Goal: Complete application form

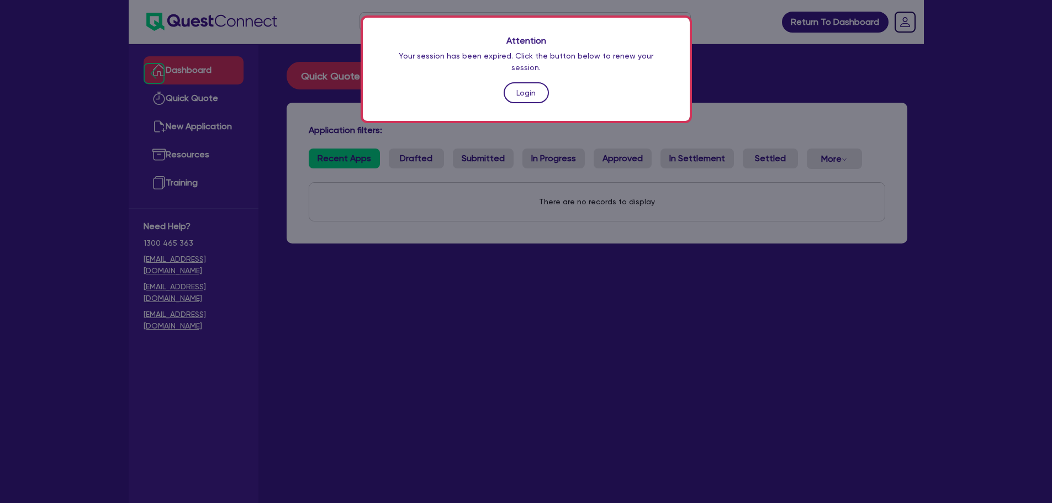
click at [524, 82] on link "Login" at bounding box center [526, 92] width 45 height 21
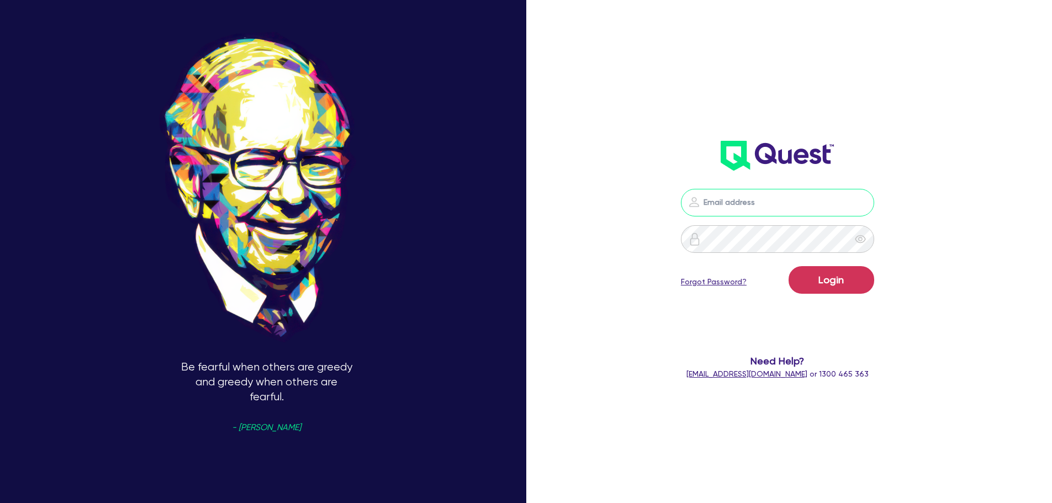
click at [731, 205] on input "email" at bounding box center [777, 203] width 193 height 28
type input "[EMAIL_ADDRESS][PERSON_NAME][DOMAIN_NAME]"
click at [833, 310] on form "[EMAIL_ADDRESS][PERSON_NAME][DOMAIN_NAME] Login Forgot Password? Need Help? [EM…" at bounding box center [778, 284] width 282 height 191
click at [842, 285] on button "Login" at bounding box center [832, 280] width 86 height 28
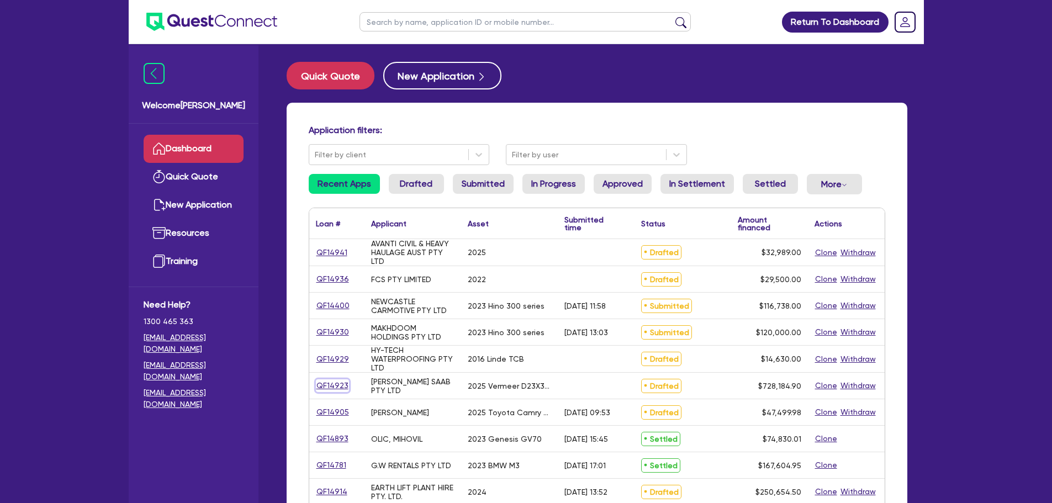
click at [328, 387] on link "QF14923" at bounding box center [332, 385] width 33 height 13
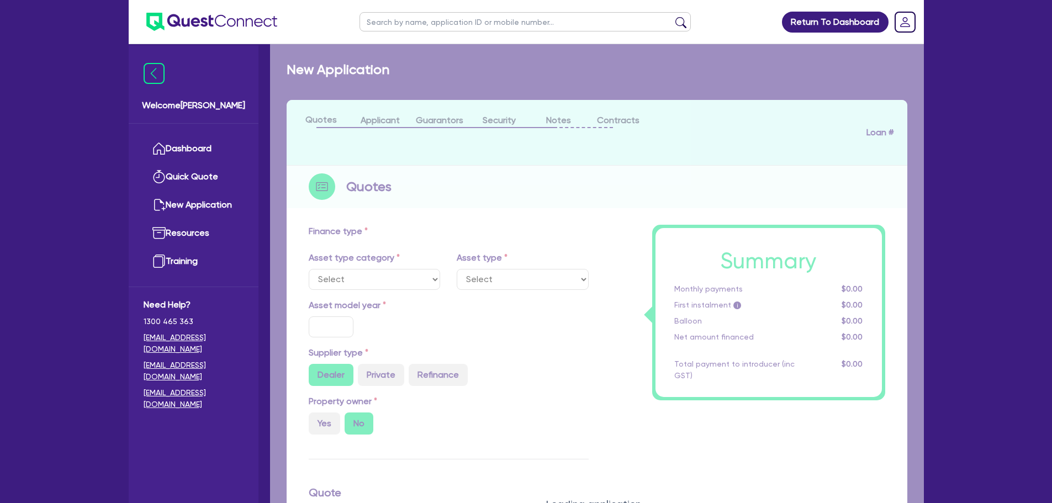
select select "PRIMARY_ASSETS"
type input "2025"
radio input "true"
type input "743,184.9"
type input "15,000"
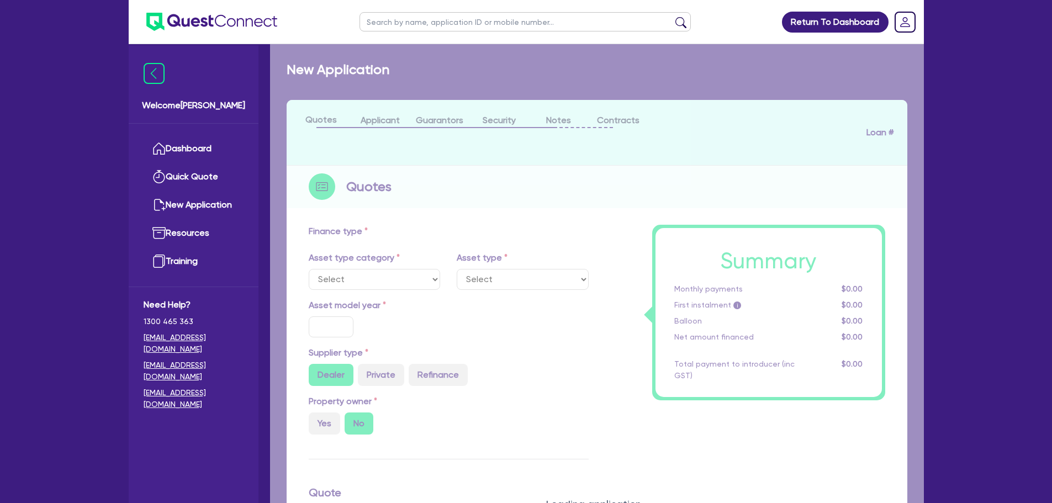
type input "2"
type input "14,563.7"
type input "6.25"
select select "CONSTRUCTION_AND_EARTHMOVING_EQUIPMENT"
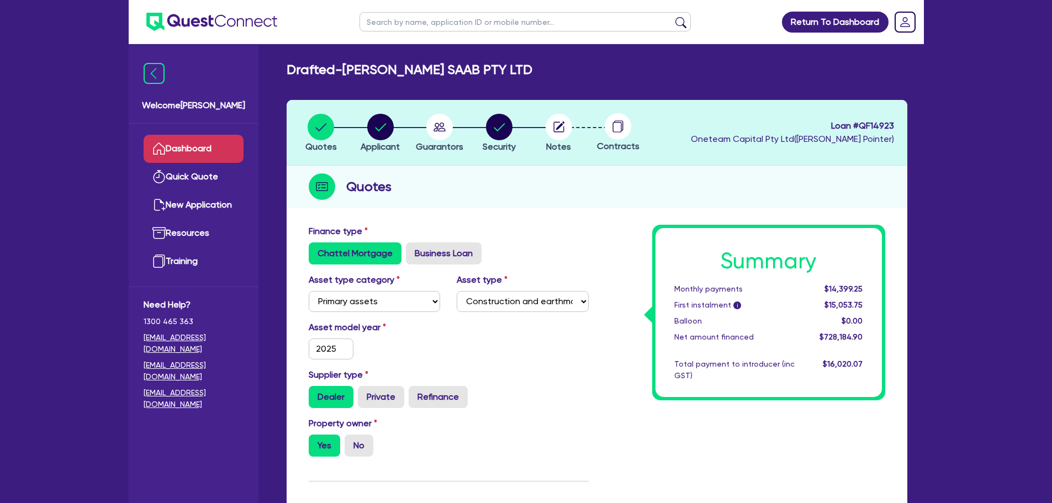
click at [187, 142] on link "Dashboard" at bounding box center [194, 149] width 100 height 28
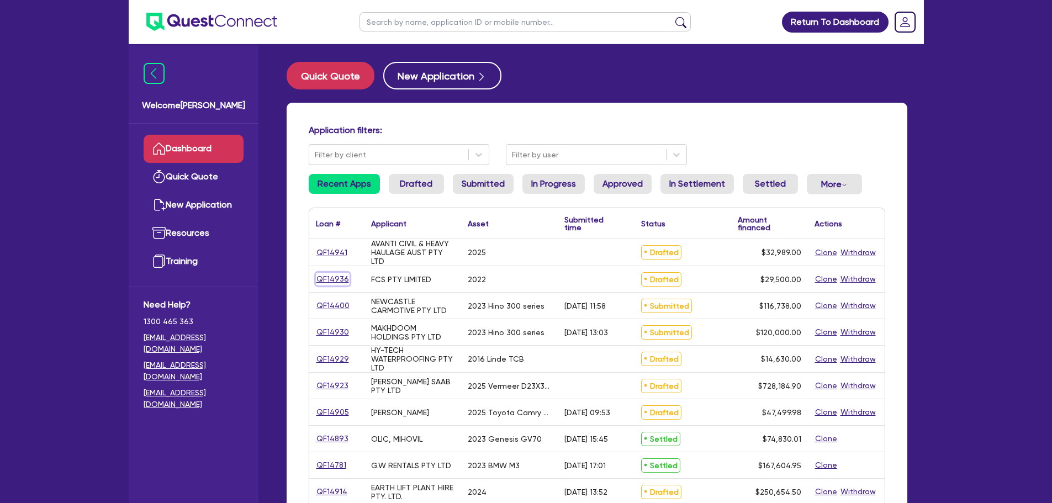
click at [329, 276] on link "QF14936" at bounding box center [333, 279] width 34 height 13
select select "CARS_AND_LIGHT_TRUCKS"
select select "PASSENGER_VEHICLES"
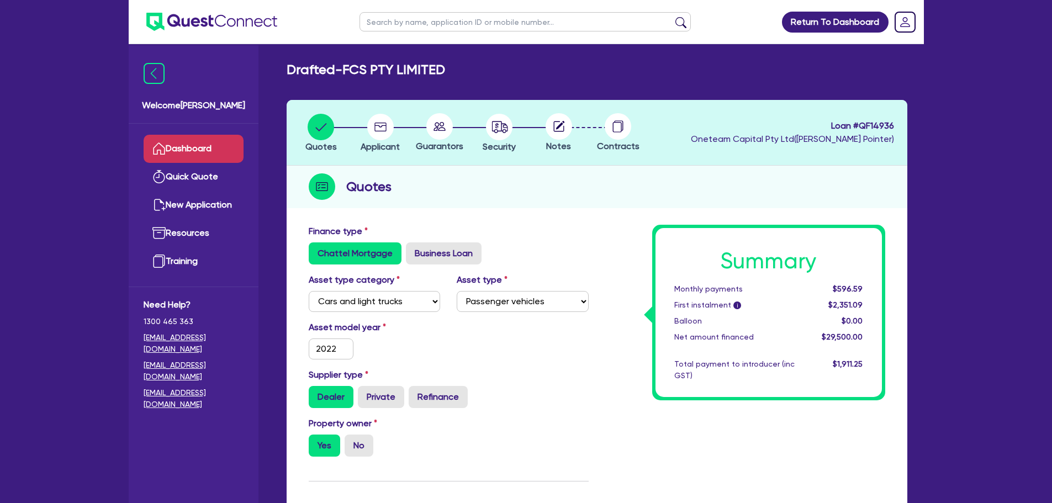
click at [181, 156] on link "Dashboard" at bounding box center [194, 149] width 100 height 28
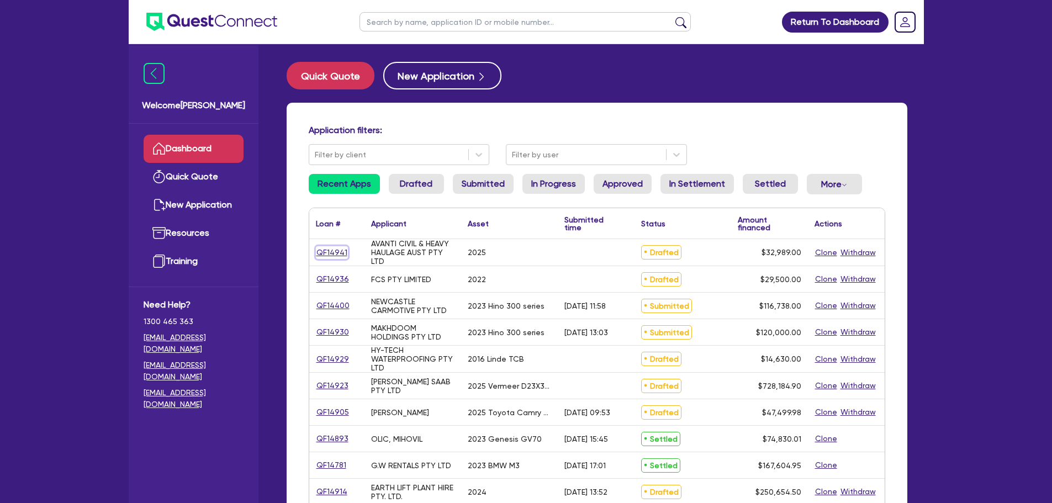
click at [336, 255] on link "QF14941" at bounding box center [332, 252] width 32 height 13
select select "PRIMARY_ASSETS"
select select "FORKLIFTS_AND_WAREHOUSING_EQUIPMENT"
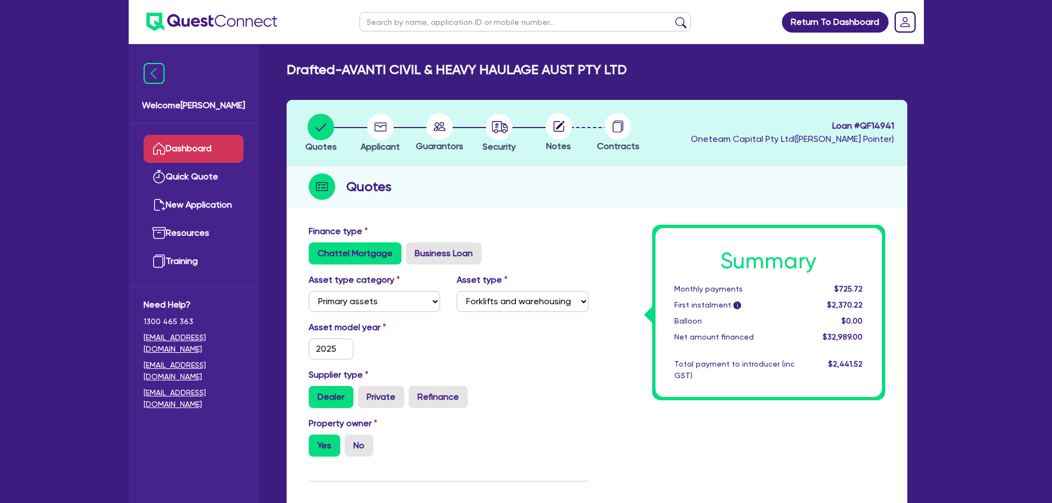
click at [198, 146] on link "Dashboard" at bounding box center [194, 149] width 100 height 28
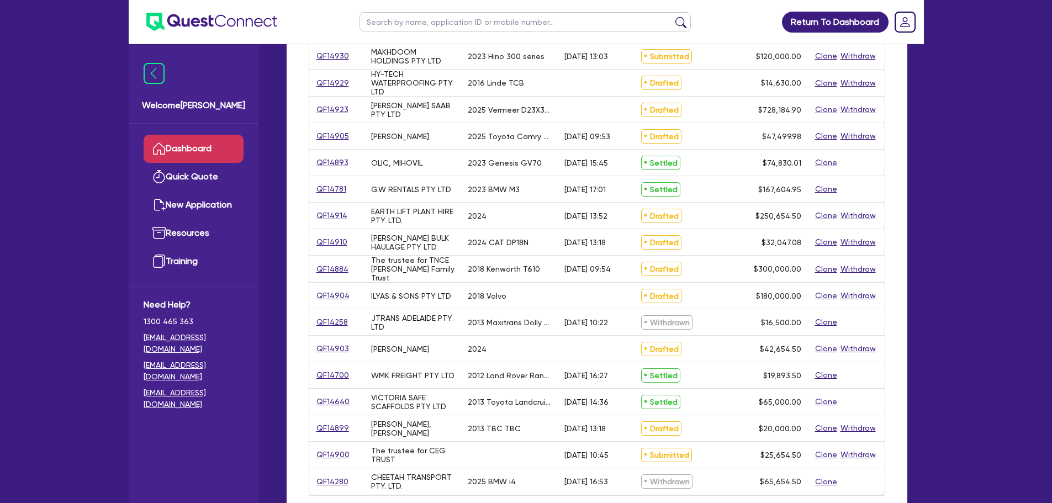
scroll to position [331, 0]
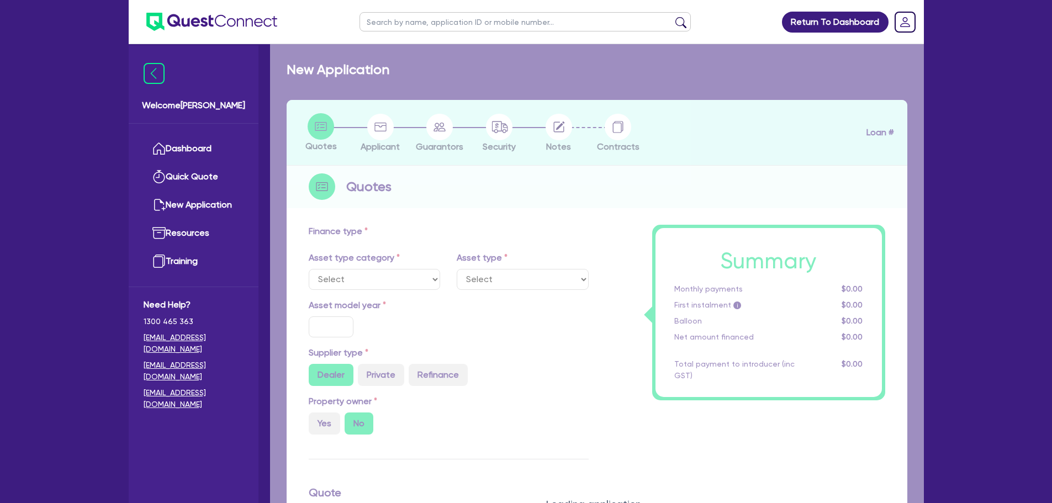
select select "CARS_AND_LIGHT_TRUCKS"
type input "2024"
type input "42,000"
type input "4"
type input "1,706.18"
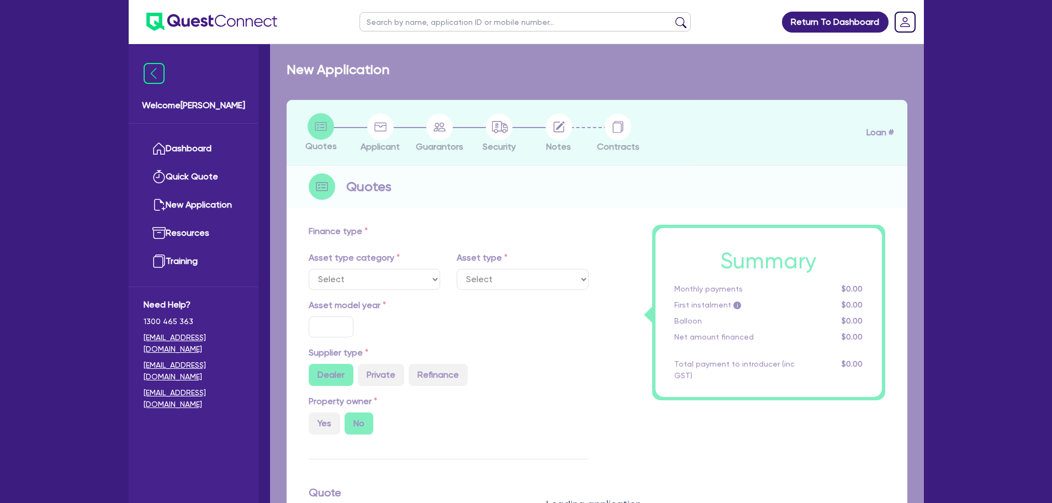
type input "10"
select select "PASSENGER_VEHICLES"
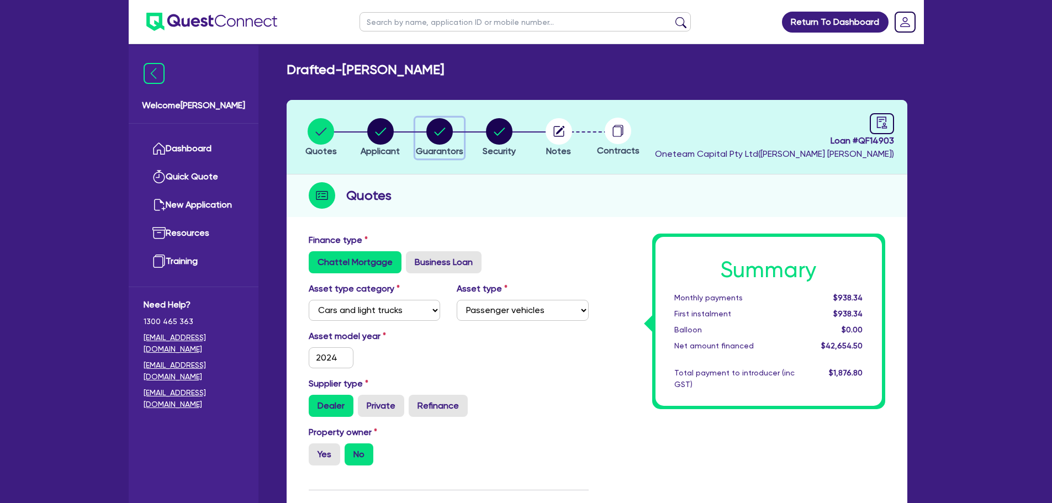
click at [434, 130] on circle "button" at bounding box center [439, 131] width 27 height 27
select select "MR"
select select "SINGLE"
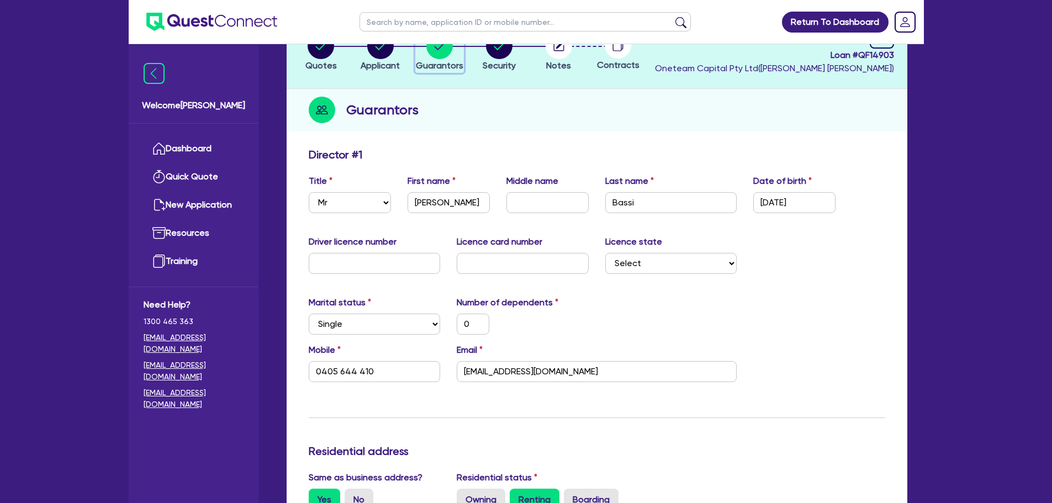
scroll to position [166, 0]
